Goal: Information Seeking & Learning: Learn about a topic

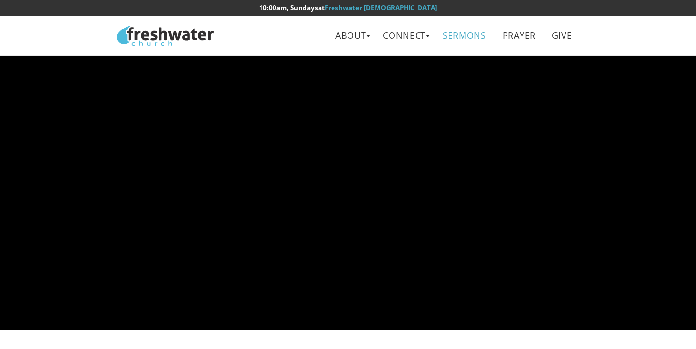
click at [455, 36] on link "Sermons" at bounding box center [465, 36] width 58 height 22
